Goal: Information Seeking & Learning: Learn about a topic

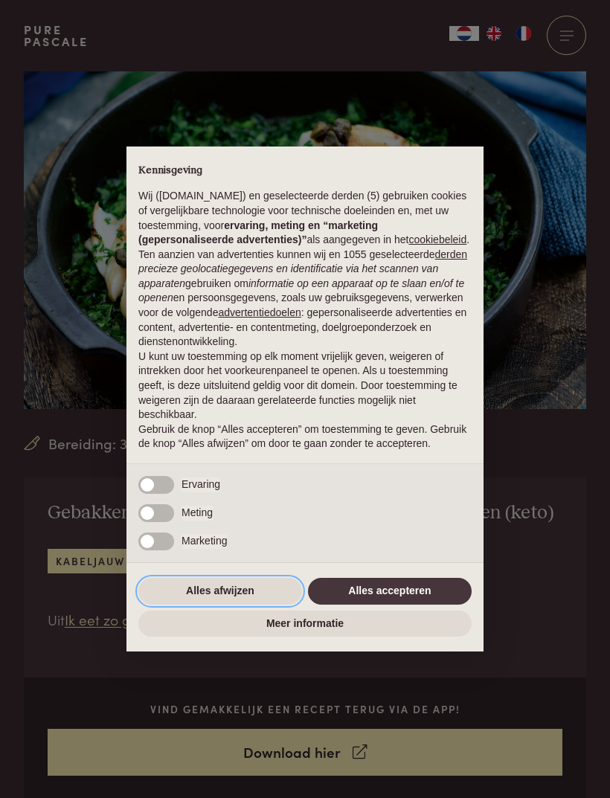
click at [202, 600] on button "Alles afwijzen" at bounding box center [220, 591] width 164 height 27
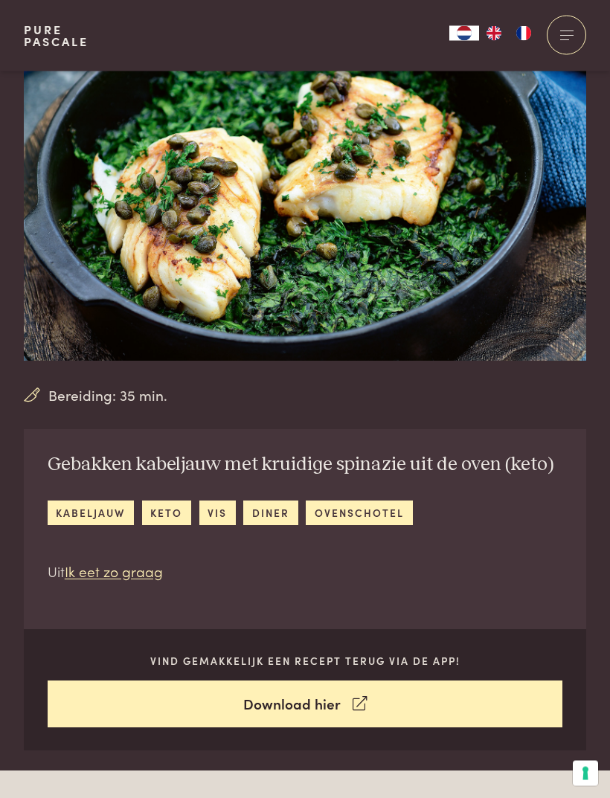
scroll to position [51, 0]
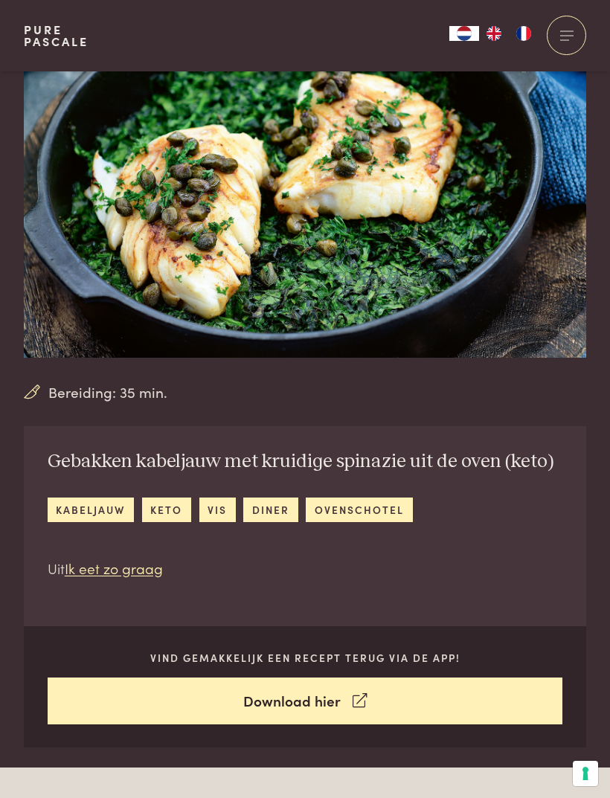
click at [110, 572] on link "Ik eet zo graag" at bounding box center [114, 568] width 98 height 20
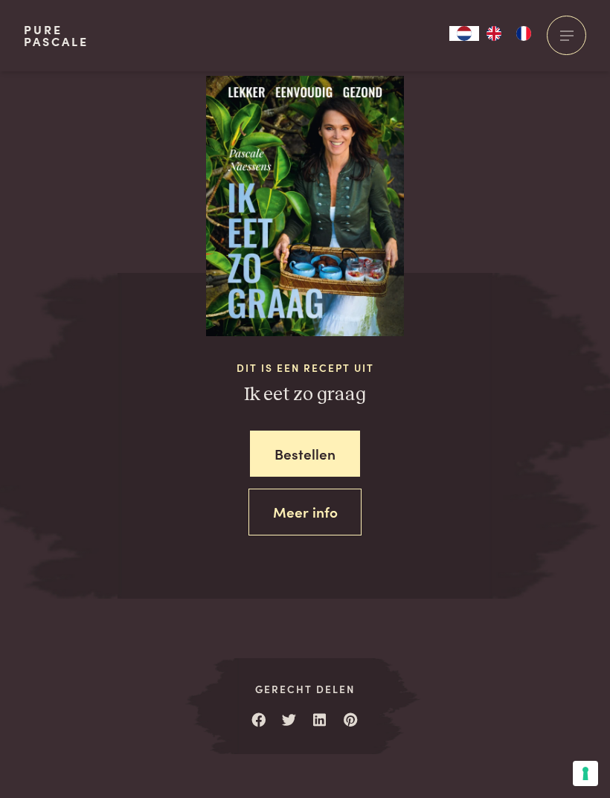
scroll to position [3669, 0]
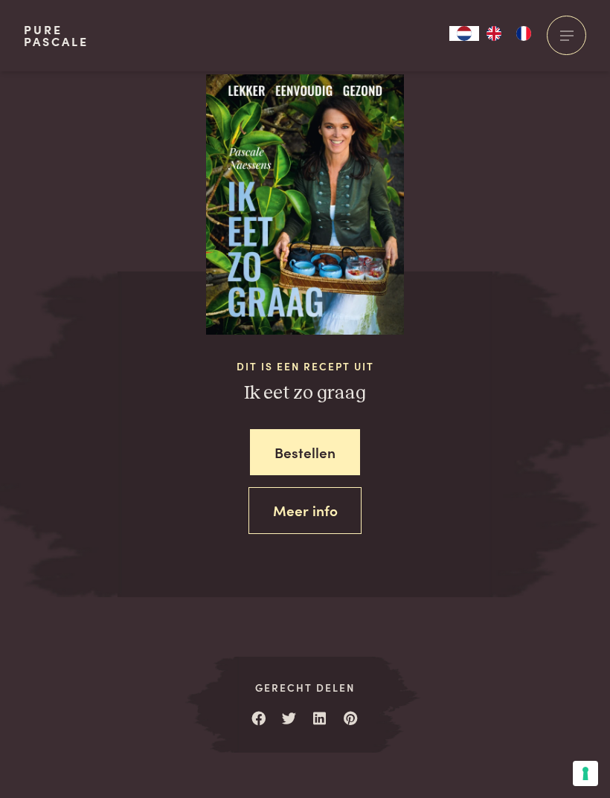
click at [275, 487] on link "Meer info" at bounding box center [306, 510] width 114 height 47
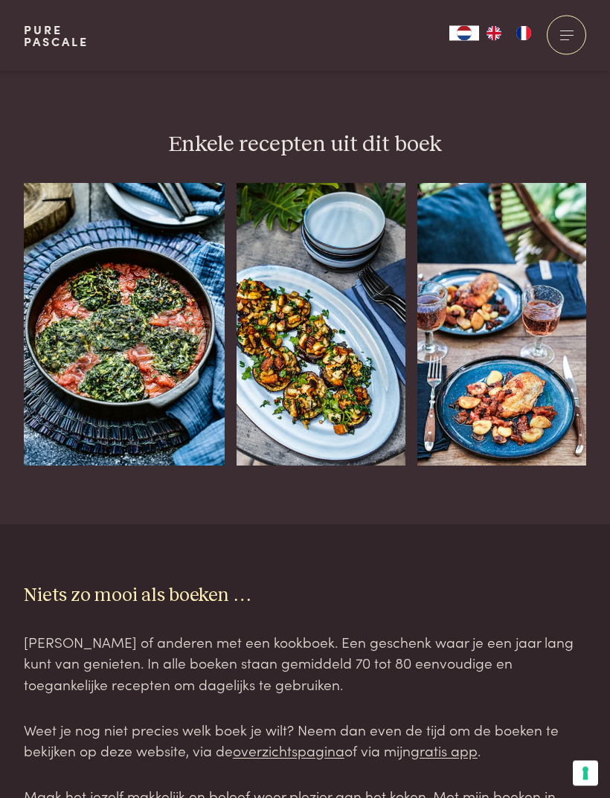
scroll to position [1292, 0]
click at [106, 278] on img at bounding box center [124, 324] width 201 height 283
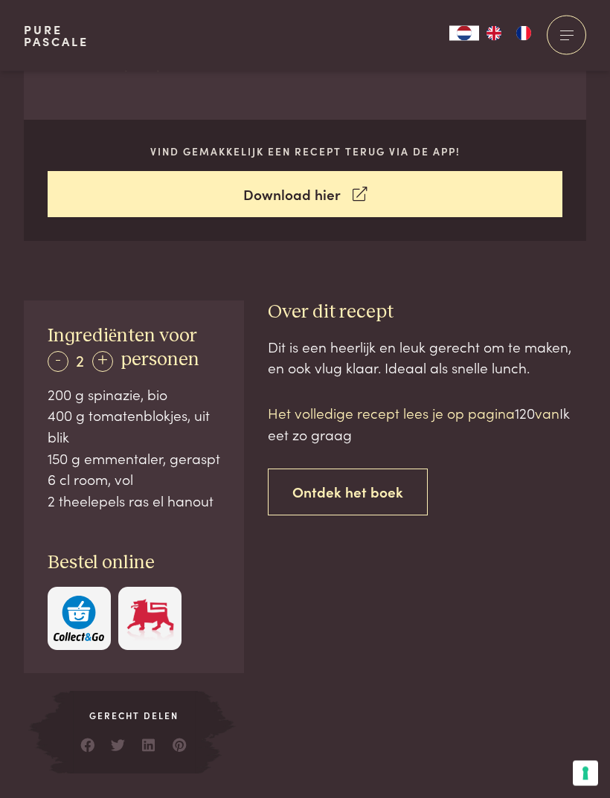
scroll to position [585, 0]
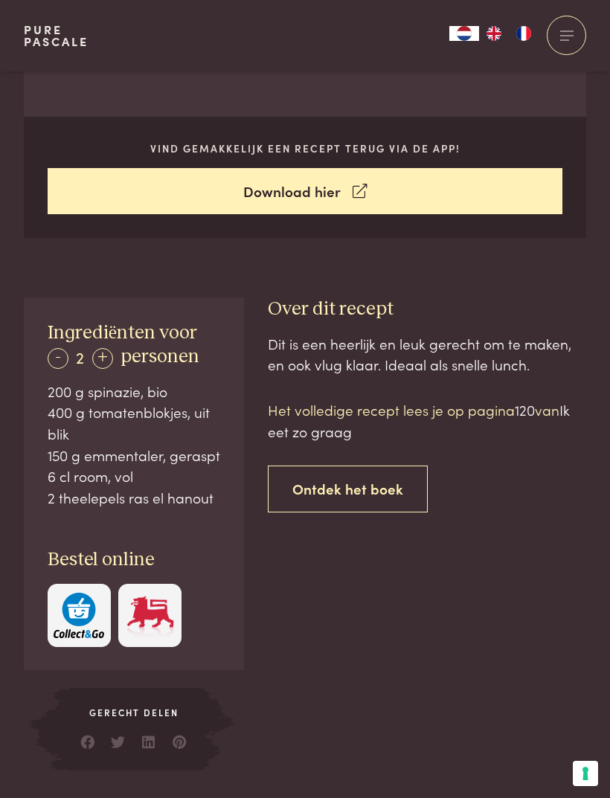
click at [305, 400] on p "Het volledige recept lees je op pagina 120 van Ik eet zo graag" at bounding box center [427, 421] width 318 height 42
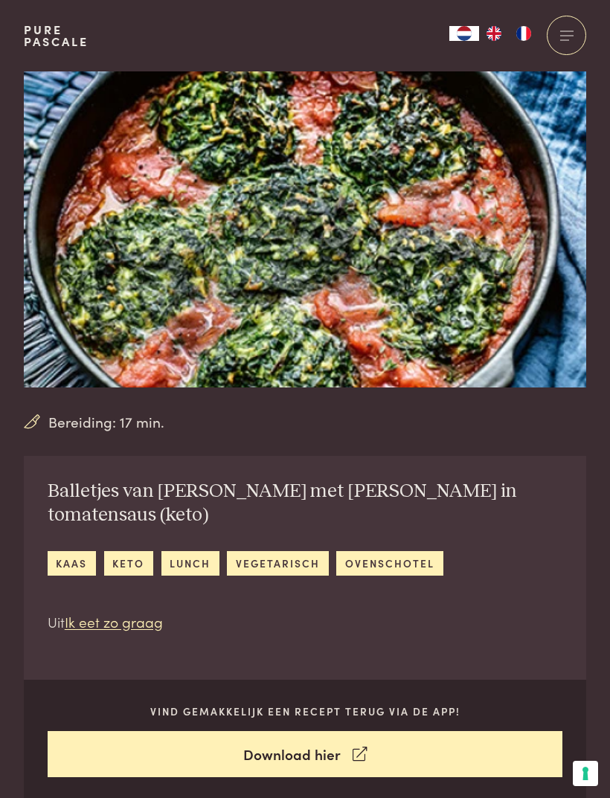
scroll to position [0, 0]
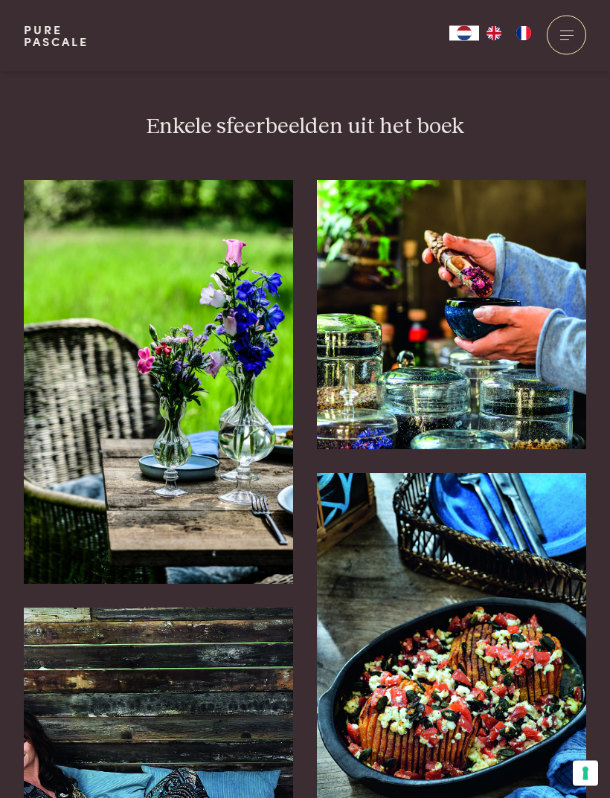
scroll to position [2421, 0]
